Goal: Use online tool/utility: Utilize a website feature to perform a specific function

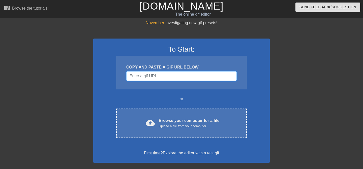
click at [156, 79] on input "Username" at bounding box center [181, 76] width 110 height 10
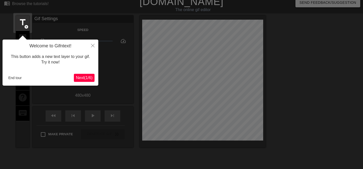
scroll to position [12, 0]
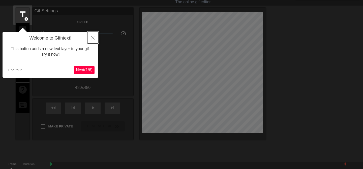
click at [91, 36] on button "Close" at bounding box center [92, 38] width 11 height 12
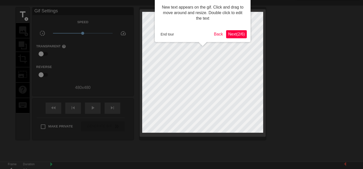
scroll to position [0, 0]
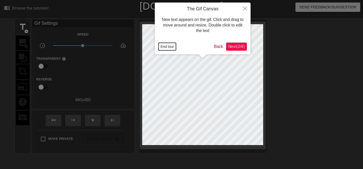
click at [171, 47] on button "End tour" at bounding box center [166, 47] width 17 height 8
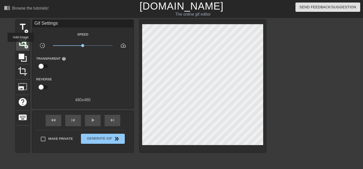
click at [21, 45] on span "image" at bounding box center [23, 43] width 10 height 10
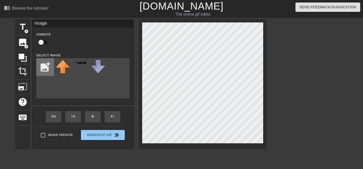
click at [49, 69] on input "file" at bounding box center [45, 66] width 17 height 17
type input "C:\fakepath\Max-R_Headshot (1).jpg"
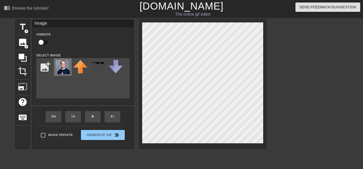
click at [59, 65] on img at bounding box center [63, 67] width 14 height 14
click at [41, 43] on input "checkbox" at bounding box center [41, 43] width 29 height 10
checkbox input "true"
click at [23, 68] on span "crop" at bounding box center [23, 71] width 10 height 10
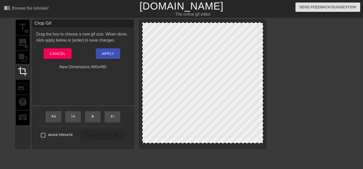
click at [217, 69] on div at bounding box center [202, 82] width 121 height 121
click at [217, 73] on div at bounding box center [202, 82] width 121 height 121
click at [25, 40] on div "title add_circle image add_circle crop photo_size_select_large help keyboard" at bounding box center [23, 84] width 14 height 128
click at [58, 49] on button "Cancel" at bounding box center [58, 53] width 28 height 11
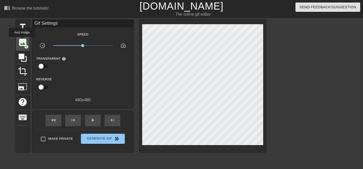
click at [22, 41] on span "image" at bounding box center [23, 43] width 10 height 10
click at [80, 80] on div at bounding box center [65, 84] width 33 height 16
click at [43, 65] on input "checkbox" at bounding box center [41, 66] width 29 height 10
checkbox input "true"
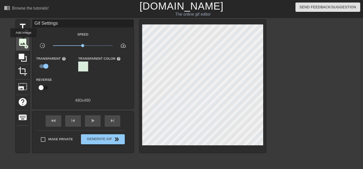
click at [24, 41] on span "image" at bounding box center [23, 43] width 10 height 10
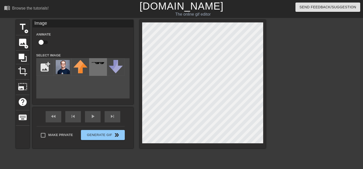
click at [98, 65] on div at bounding box center [98, 67] width 18 height 18
click at [60, 66] on img at bounding box center [63, 67] width 14 height 14
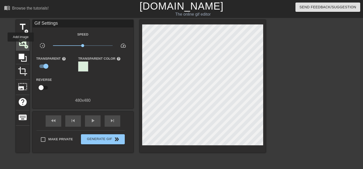
click at [21, 45] on span "image" at bounding box center [23, 43] width 10 height 10
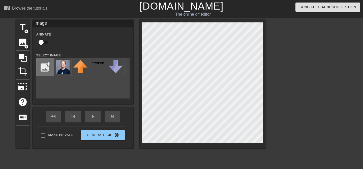
click at [40, 73] on input "file" at bounding box center [45, 66] width 17 height 17
type input "C:\fakepath\badgephoto.jpg"
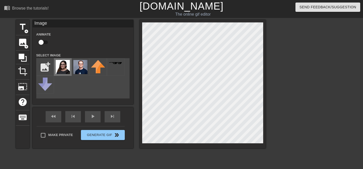
click at [61, 68] on img at bounding box center [63, 67] width 14 height 14
click at [43, 43] on input "checkbox" at bounding box center [41, 43] width 29 height 10
checkbox input "true"
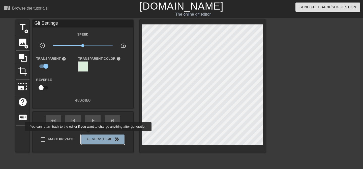
click at [91, 135] on button "Generate Gif double_arrow" at bounding box center [103, 139] width 44 height 10
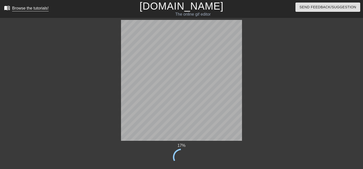
click at [23, 6] on div "Browse the tutorials!" at bounding box center [30, 8] width 37 height 4
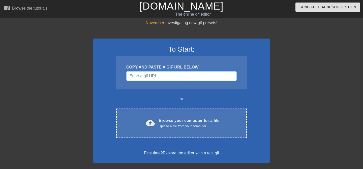
click at [168, 75] on input "Username" at bounding box center [181, 76] width 110 height 10
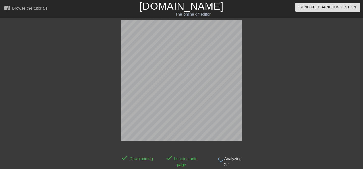
scroll to position [12, 0]
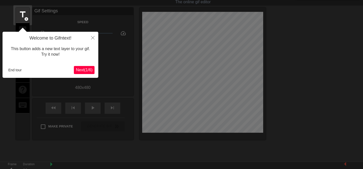
click at [88, 68] on span "Next ( 1 / 6 )" at bounding box center [84, 70] width 17 height 4
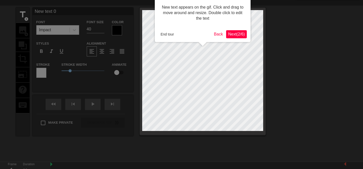
scroll to position [0, 0]
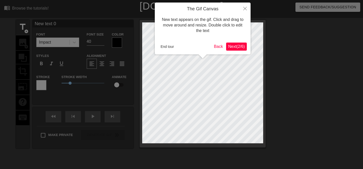
click at [242, 47] on span "Next ( 2 / 6 )" at bounding box center [236, 46] width 17 height 4
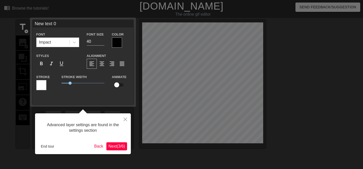
scroll to position [12, 0]
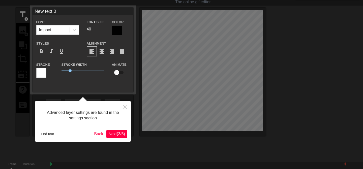
click at [109, 133] on span "Next ( 3 / 6 )" at bounding box center [116, 134] width 17 height 4
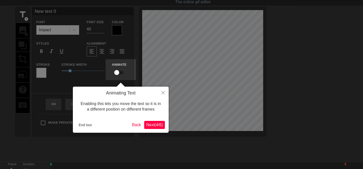
scroll to position [0, 0]
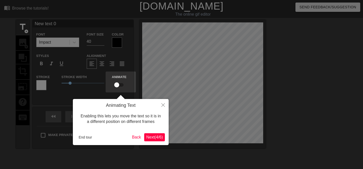
click at [160, 137] on span "Next ( 4 / 6 )" at bounding box center [154, 137] width 17 height 4
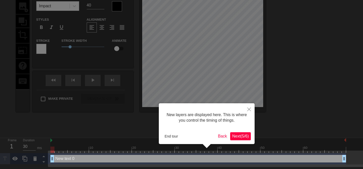
click at [237, 137] on span "Next ( 5 / 6 )" at bounding box center [240, 136] width 17 height 4
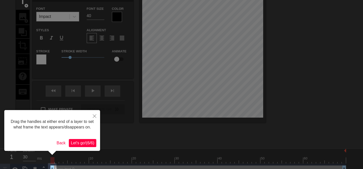
scroll to position [0, 0]
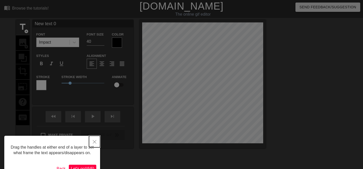
click at [94, 142] on icon "Close" at bounding box center [95, 142] width 4 height 4
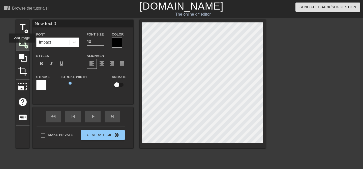
click at [22, 46] on span "image" at bounding box center [23, 43] width 10 height 10
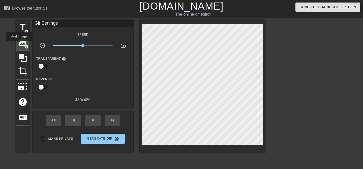
click at [19, 44] on span "image" at bounding box center [23, 43] width 10 height 10
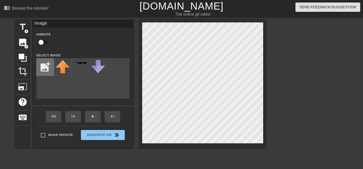
click at [42, 69] on input "file" at bounding box center [45, 66] width 17 height 17
type input "C:\fakepath\badgephoto.jpg"
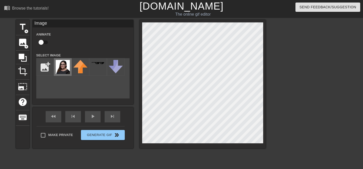
click at [61, 65] on img at bounding box center [63, 67] width 14 height 14
click at [280, 39] on div "title add_circle image add_circle crop photo_size_select_large help keyboard Im…" at bounding box center [181, 95] width 363 height 151
click at [46, 42] on input "checkbox" at bounding box center [41, 43] width 29 height 10
checkbox input "true"
click at [86, 159] on div "title add_circle image add_circle crop photo_size_select_large help keyboard Im…" at bounding box center [141, 95] width 250 height 151
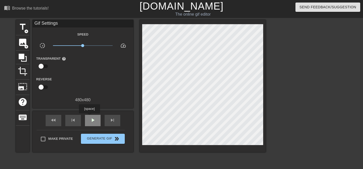
click at [90, 117] on span "play_arrow" at bounding box center [93, 120] width 6 height 6
click at [90, 117] on span "pause" at bounding box center [93, 120] width 6 height 6
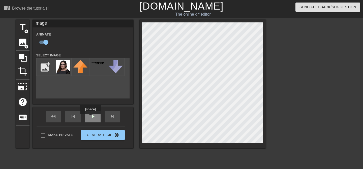
click at [91, 117] on span "play_arrow" at bounding box center [93, 116] width 6 height 6
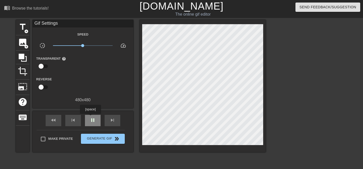
click at [91, 117] on span "pause" at bounding box center [93, 120] width 6 height 6
click at [44, 65] on input "checkbox" at bounding box center [41, 66] width 29 height 10
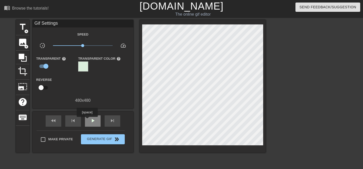
click at [88, 120] on div "play_arrow" at bounding box center [93, 120] width 16 height 11
click at [88, 120] on div "pause" at bounding box center [93, 120] width 16 height 11
click at [43, 67] on input "checkbox" at bounding box center [45, 66] width 29 height 10
checkbox input "false"
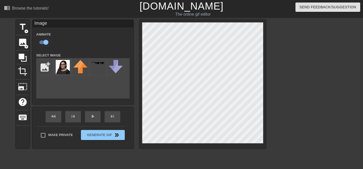
click at [42, 43] on input "checkbox" at bounding box center [45, 43] width 29 height 10
click at [42, 43] on input "checkbox" at bounding box center [41, 43] width 29 height 10
checkbox input "true"
click at [26, 61] on icon at bounding box center [23, 58] width 8 height 8
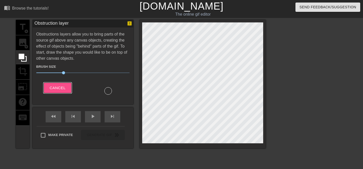
click at [56, 89] on span "Cancel" at bounding box center [58, 88] width 16 height 7
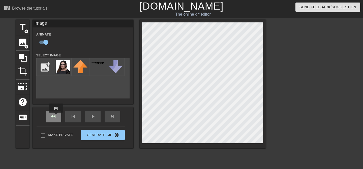
click at [56, 116] on div "fast_rewind" at bounding box center [54, 116] width 16 height 11
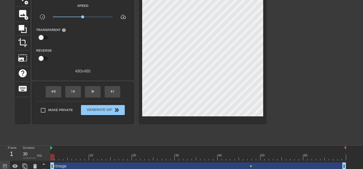
scroll to position [32, 0]
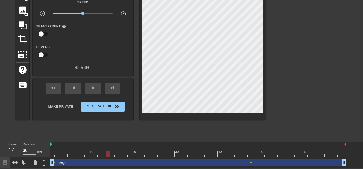
drag, startPoint x: 55, startPoint y: 163, endPoint x: 61, endPoint y: 163, distance: 6.0
click at [61, 163] on div "Image drag_handle drag_handle lens lens" at bounding box center [197, 163] width 295 height 8
click at [14, 161] on icon at bounding box center [15, 163] width 6 height 4
click at [14, 161] on icon at bounding box center [15, 163] width 6 height 6
click at [23, 164] on icon at bounding box center [25, 163] width 6 height 6
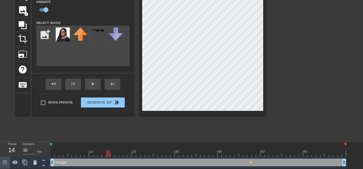
scroll to position [44, 0]
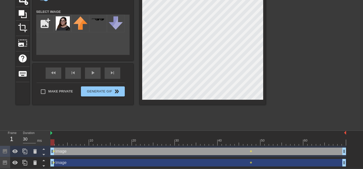
drag, startPoint x: 52, startPoint y: 137, endPoint x: 47, endPoint y: 139, distance: 5.5
click at [47, 139] on div "Frame 1 Duration 30 ms 10 20 30 40 50 60 Image drag_handle drag_handle lens len…" at bounding box center [181, 150] width 363 height 38
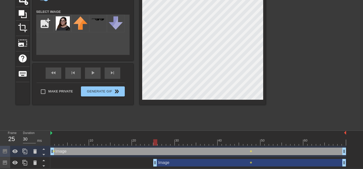
drag, startPoint x: 52, startPoint y: 164, endPoint x: 156, endPoint y: 156, distance: 104.4
click at [156, 156] on div "Image drag_handle drag_handle lens lens Image drag_handle drag_handle lens" at bounding box center [206, 157] width 312 height 23
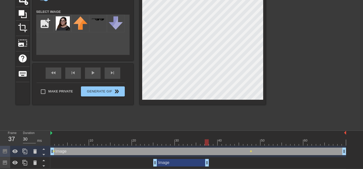
drag, startPoint x: 344, startPoint y: 163, endPoint x: 207, endPoint y: 148, distance: 137.9
click at [207, 148] on div "Image drag_handle drag_handle lens lens Image drag_handle drag_handle" at bounding box center [206, 157] width 312 height 23
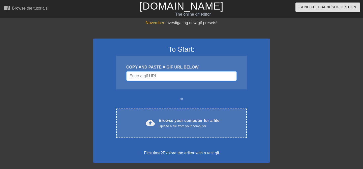
click at [144, 78] on input "Username" at bounding box center [181, 76] width 110 height 10
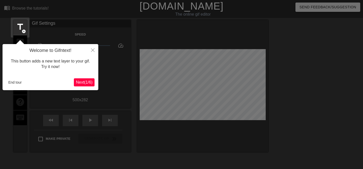
scroll to position [12, 0]
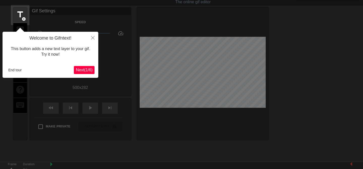
click at [88, 70] on span "Next ( 1 / 6 )" at bounding box center [84, 70] width 17 height 4
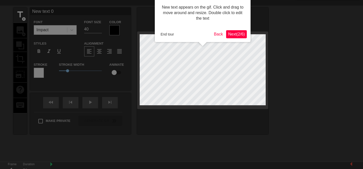
scroll to position [0, 0]
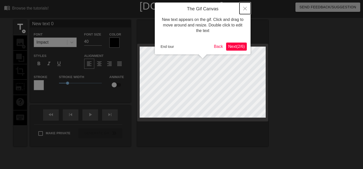
click at [246, 7] on button "Close" at bounding box center [244, 9] width 11 height 12
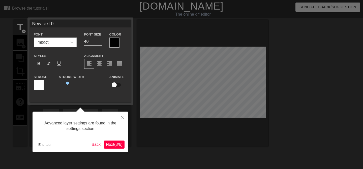
scroll to position [12, 0]
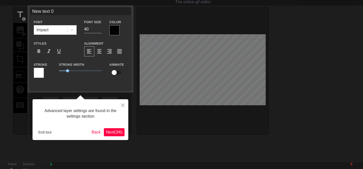
click at [208, 65] on div at bounding box center [181, 88] width 363 height 201
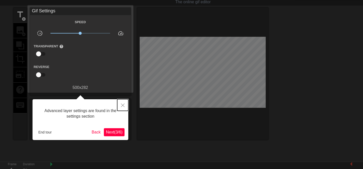
click at [124, 105] on button "Close" at bounding box center [122, 105] width 11 height 12
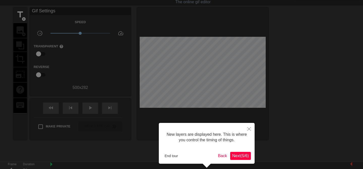
scroll to position [4, 0]
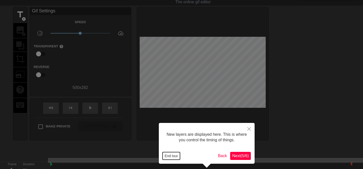
click at [172, 156] on button "End tour" at bounding box center [170, 156] width 17 height 8
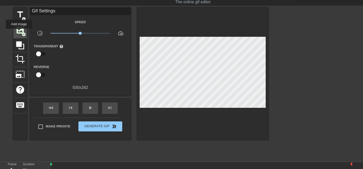
click at [19, 32] on span "image" at bounding box center [20, 30] width 10 height 10
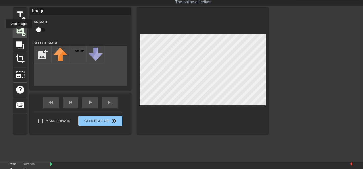
scroll to position [0, 0]
click at [38, 60] on input "file" at bounding box center [42, 54] width 17 height 17
type input "C:\fakepath\badgephoto.jpg"
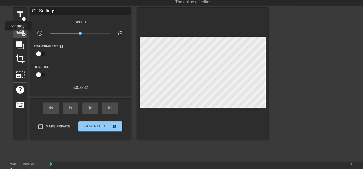
click at [19, 34] on span "image" at bounding box center [20, 30] width 10 height 10
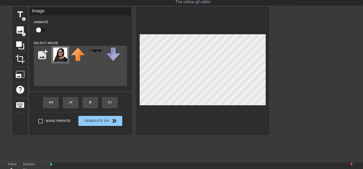
click at [60, 56] on img at bounding box center [60, 55] width 14 height 14
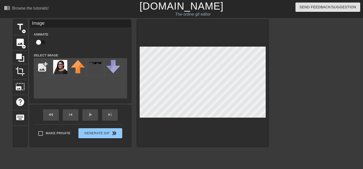
click at [206, 129] on div at bounding box center [202, 83] width 131 height 127
click at [204, 44] on div at bounding box center [202, 83] width 131 height 127
click at [186, 46] on div at bounding box center [202, 83] width 131 height 127
click at [41, 41] on input "checkbox" at bounding box center [38, 43] width 29 height 10
checkbox input "true"
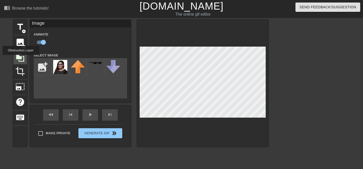
click at [21, 58] on icon at bounding box center [20, 58] width 8 height 8
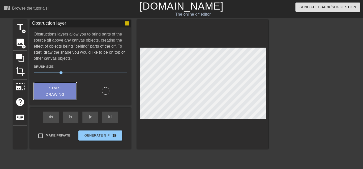
click at [70, 88] on span "Start Drawing" at bounding box center [55, 91] width 31 height 13
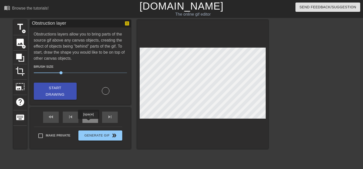
click at [88, 120] on div "play_arrow" at bounding box center [90, 117] width 16 height 11
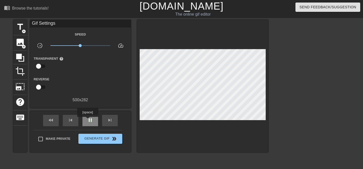
click at [88, 120] on span "pause" at bounding box center [90, 120] width 6 height 6
click at [21, 42] on span "image" at bounding box center [20, 43] width 10 height 10
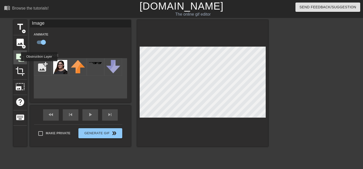
click at [18, 57] on icon at bounding box center [20, 58] width 8 height 8
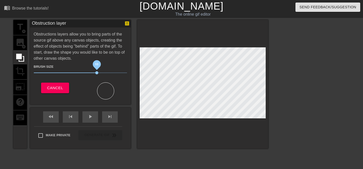
drag, startPoint x: 69, startPoint y: 72, endPoint x: 97, endPoint y: 72, distance: 27.7
click at [97, 72] on span "68" at bounding box center [80, 73] width 93 height 6
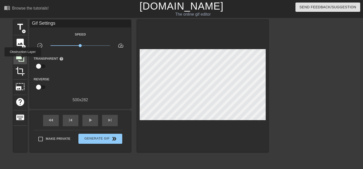
click at [23, 60] on icon at bounding box center [20, 58] width 10 height 10
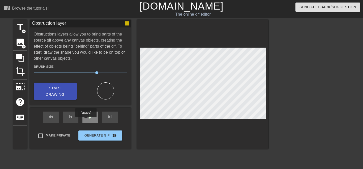
click at [87, 120] on div "play_arrow" at bounding box center [90, 117] width 16 height 11
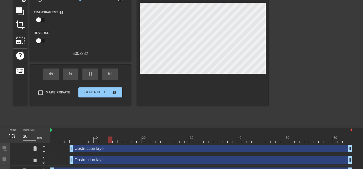
scroll to position [55, 0]
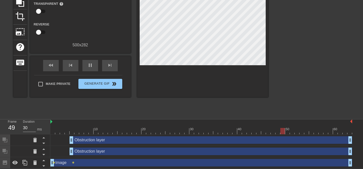
click at [97, 162] on div "Image drag_handle drag_handle" at bounding box center [200, 163] width 301 height 8
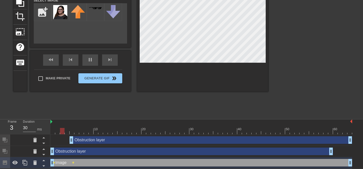
drag, startPoint x: 96, startPoint y: 152, endPoint x: 66, endPoint y: 153, distance: 30.5
click at [66, 153] on div "Obstruction layer drag_handle drag_handle" at bounding box center [191, 152] width 282 height 8
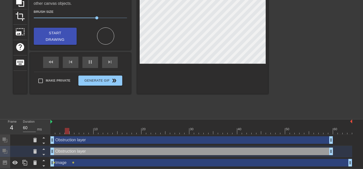
drag, startPoint x: 92, startPoint y: 142, endPoint x: 69, endPoint y: 142, distance: 23.2
click at [69, 142] on div "Obstruction layer drag_handle drag_handle" at bounding box center [191, 140] width 282 height 8
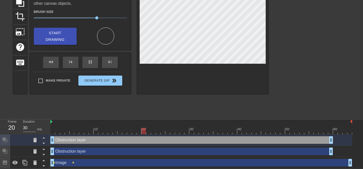
click at [191, 103] on div "title add_circle image add_circle crop photo_size_select_large help keyboard Ob…" at bounding box center [140, 40] width 255 height 151
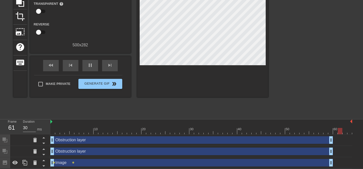
drag, startPoint x: 351, startPoint y: 162, endPoint x: 332, endPoint y: 163, distance: 18.2
click at [263, 151] on div "Obstruction layer drag_handle drag_handle" at bounding box center [191, 152] width 282 height 8
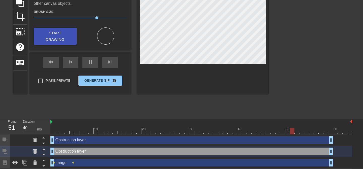
scroll to position [44, 0]
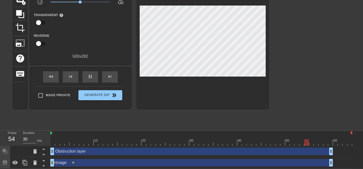
click at [250, 150] on div "Obstruction layer drag_handle drag_handle" at bounding box center [191, 152] width 282 height 8
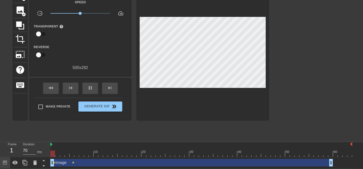
scroll to position [32, 0]
drag, startPoint x: 332, startPoint y: 162, endPoint x: 353, endPoint y: 161, distance: 21.2
click at [353, 161] on div "Image drag_handle drag_handle lens lens" at bounding box center [206, 162] width 312 height 11
click at [14, 161] on icon at bounding box center [15, 163] width 6 height 4
click at [14, 161] on icon at bounding box center [15, 163] width 6 height 6
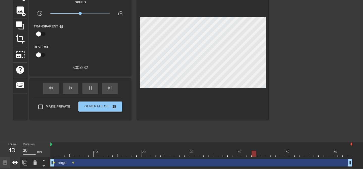
click at [14, 161] on icon at bounding box center [15, 163] width 6 height 4
click at [14, 161] on icon at bounding box center [15, 163] width 6 height 6
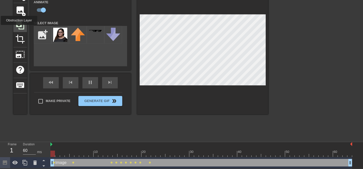
click at [20, 28] on icon at bounding box center [20, 26] width 10 height 10
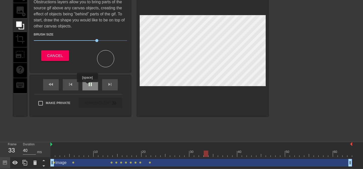
click at [88, 86] on span "pause" at bounding box center [90, 84] width 6 height 6
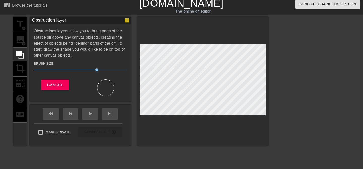
scroll to position [0, 0]
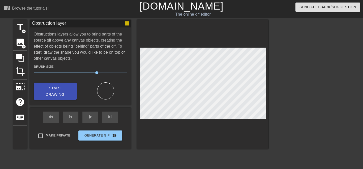
click at [285, 88] on div at bounding box center [312, 95] width 76 height 151
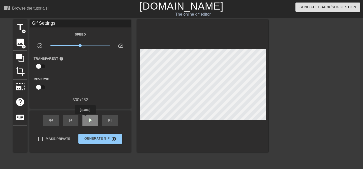
click at [86, 118] on div "play_arrow" at bounding box center [90, 120] width 16 height 11
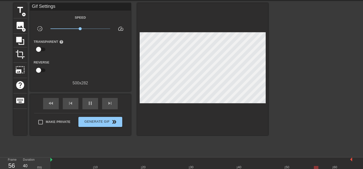
scroll to position [44, 0]
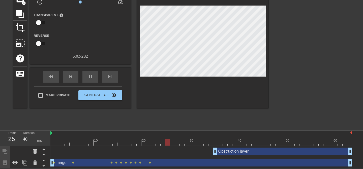
click at [163, 163] on div "Image drag_handle drag_handle" at bounding box center [200, 163] width 301 height 8
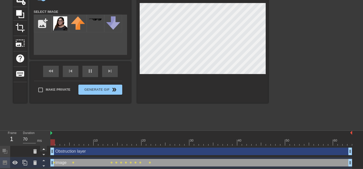
drag, startPoint x: 215, startPoint y: 151, endPoint x: 46, endPoint y: 150, distance: 169.0
click at [46, 150] on div "Frame 1 Duration 70 ms 10 20 30 40 50 60 Obstruction layer drag_handle drag_han…" at bounding box center [181, 150] width 363 height 38
click at [62, 150] on div "Obstruction layer drag_handle drag_handle" at bounding box center [200, 152] width 301 height 8
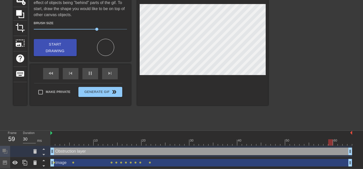
scroll to position [32, 0]
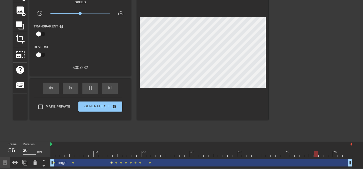
click at [111, 163] on span "lens" at bounding box center [111, 162] width 2 height 2
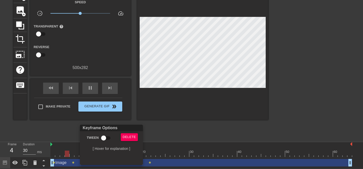
click at [164, 136] on div at bounding box center [181, 84] width 363 height 169
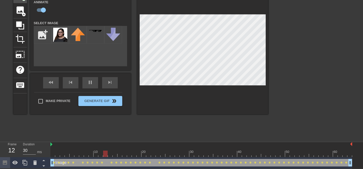
type input "70"
